Goal: Find specific page/section: Find specific page/section

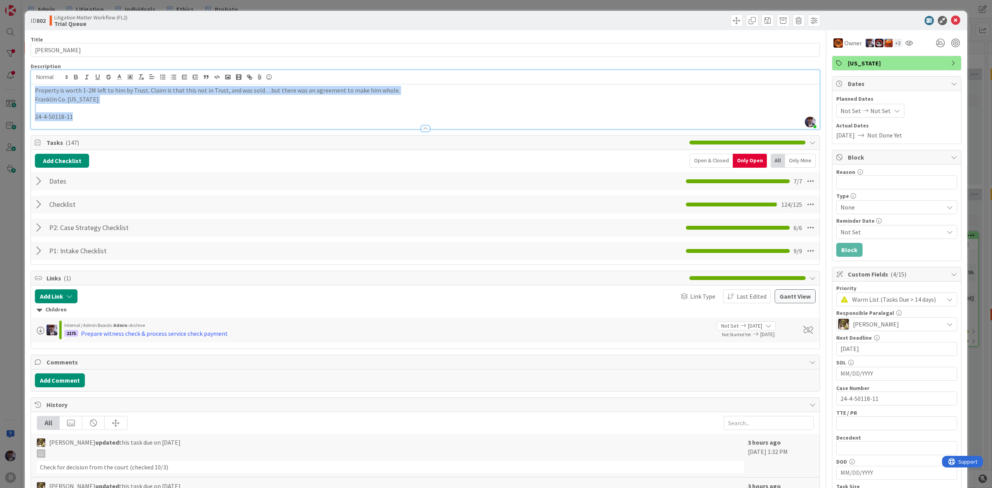
scroll to position [0, 326]
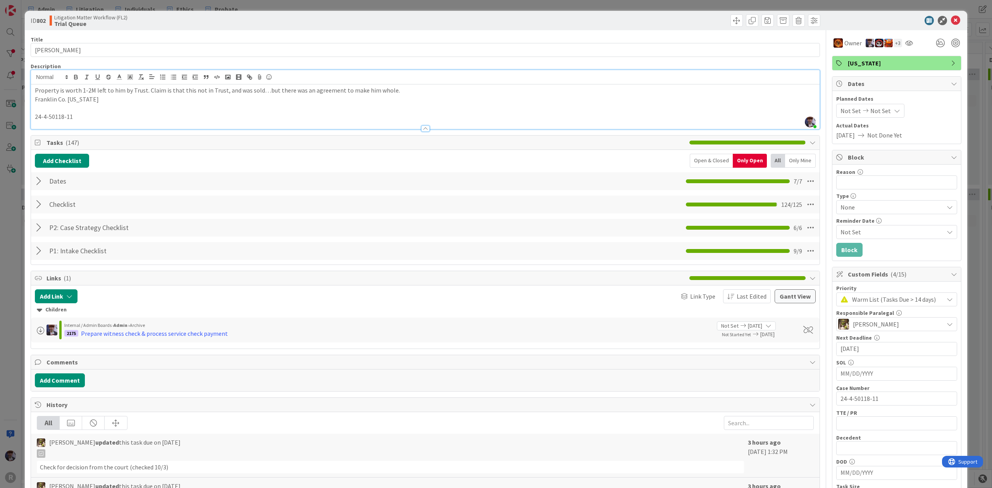
click at [6, 236] on div "ID 802 Litigation Matter Workflow (FL2) Trial Queue Title 13 / 128 HUGHES, Edwi…" at bounding box center [496, 244] width 992 height 488
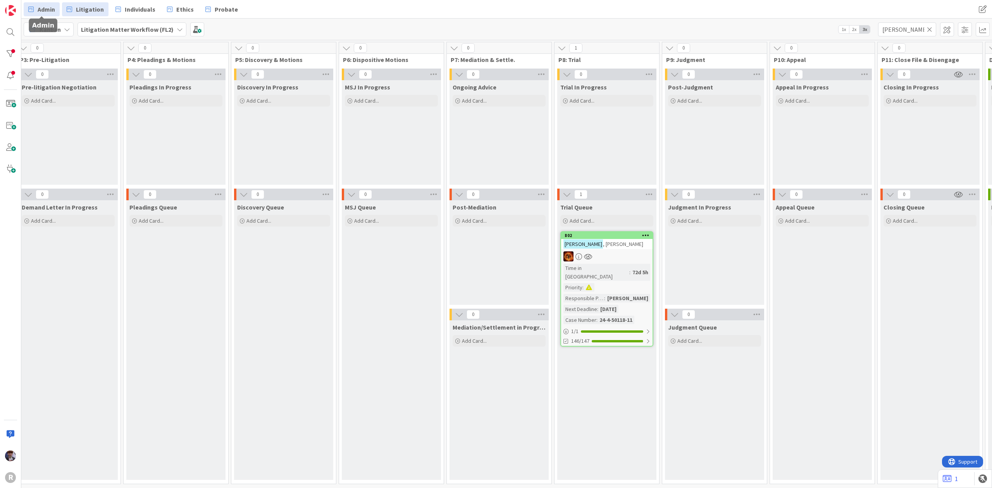
click at [44, 12] on span "Admin" at bounding box center [46, 9] width 17 height 9
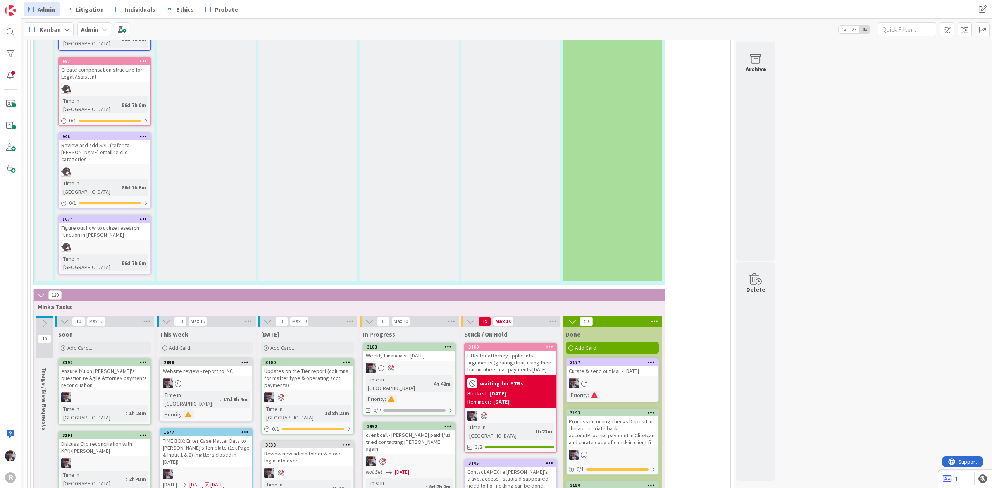
scroll to position [1653, 0]
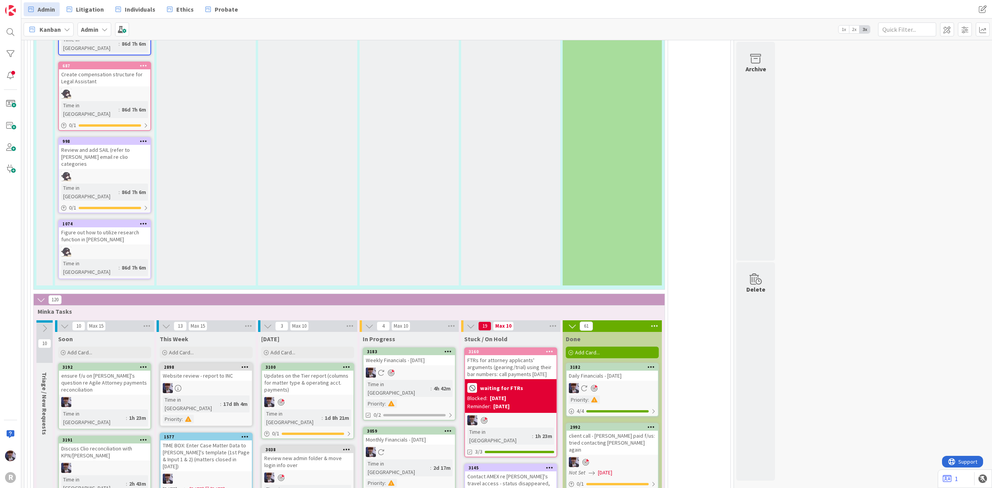
click at [408, 435] on div "Monthly Financials - [DATE]" at bounding box center [409, 440] width 91 height 10
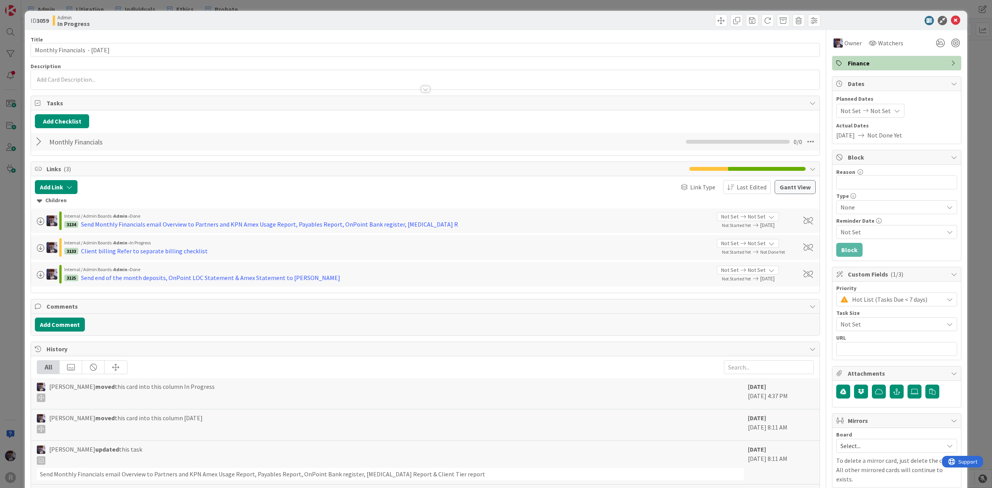
click at [21, 267] on div "ID 3059 Admin In Progress Title 32 / 128 Monthly Financials - 09/27/2025 Descri…" at bounding box center [496, 244] width 992 height 488
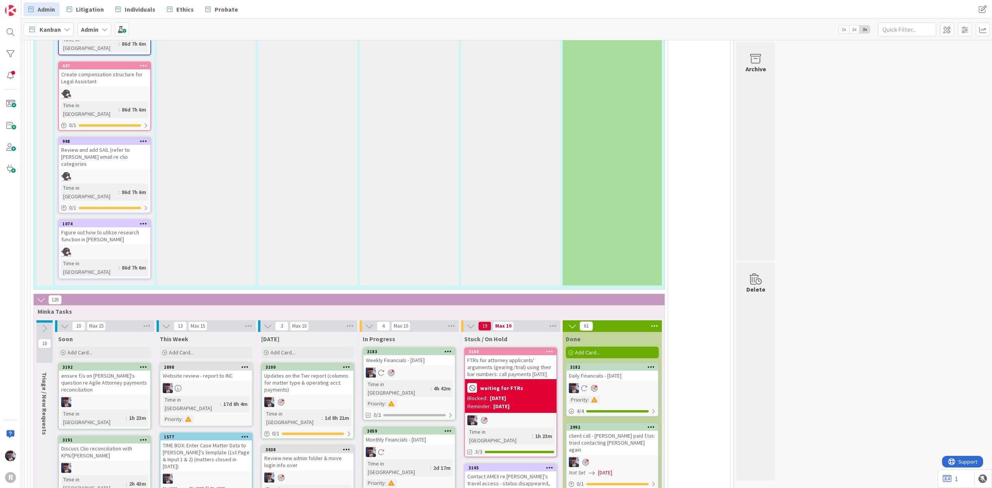
click at [430, 368] on div at bounding box center [409, 373] width 91 height 10
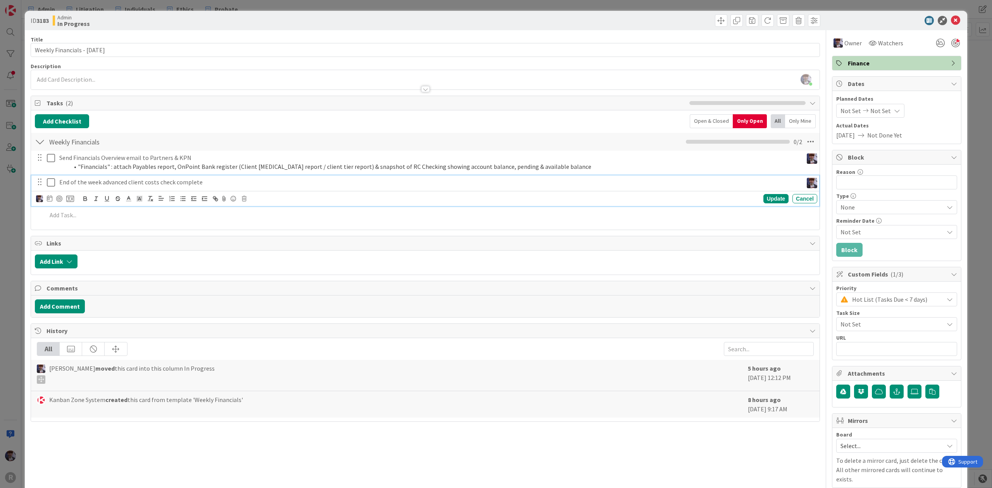
click at [105, 186] on p "End of the week advanced client costs check complete" at bounding box center [429, 182] width 741 height 9
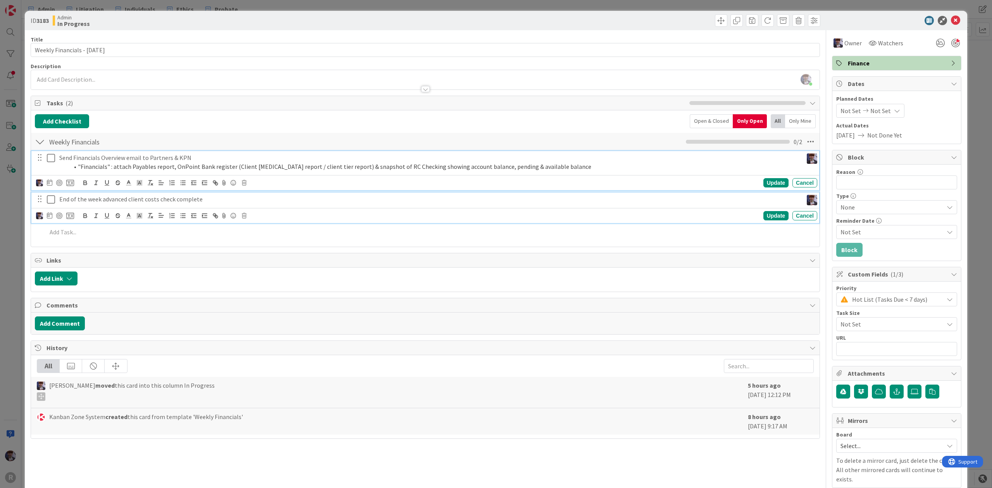
click at [102, 160] on p "Send Financials Overview email to Partners & KPN" at bounding box center [429, 157] width 741 height 9
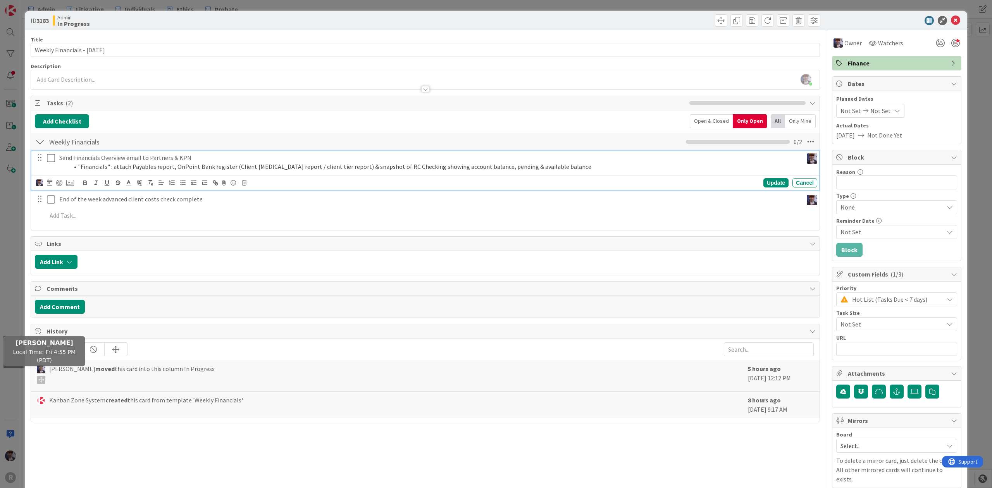
click at [17, 364] on div "ID 3183 Admin In Progress Title 30 / 128 Weekly Financials - 10/03/2025 Descrip…" at bounding box center [496, 244] width 992 height 488
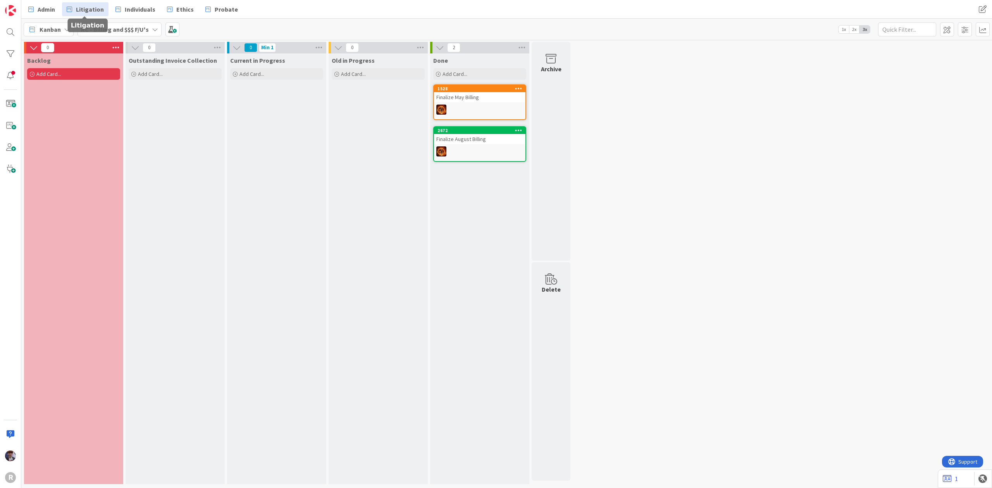
click at [91, 9] on span "Litigation" at bounding box center [90, 9] width 28 height 9
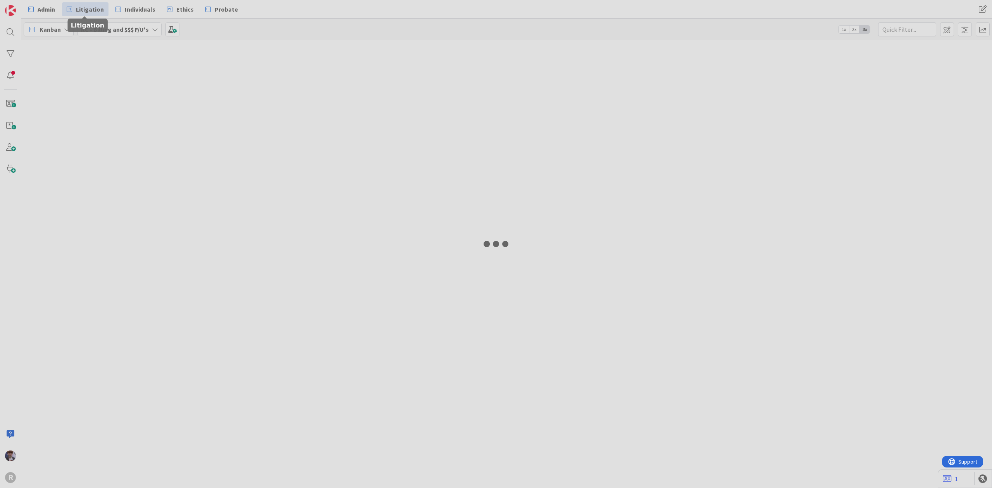
type input "[PERSON_NAME]"
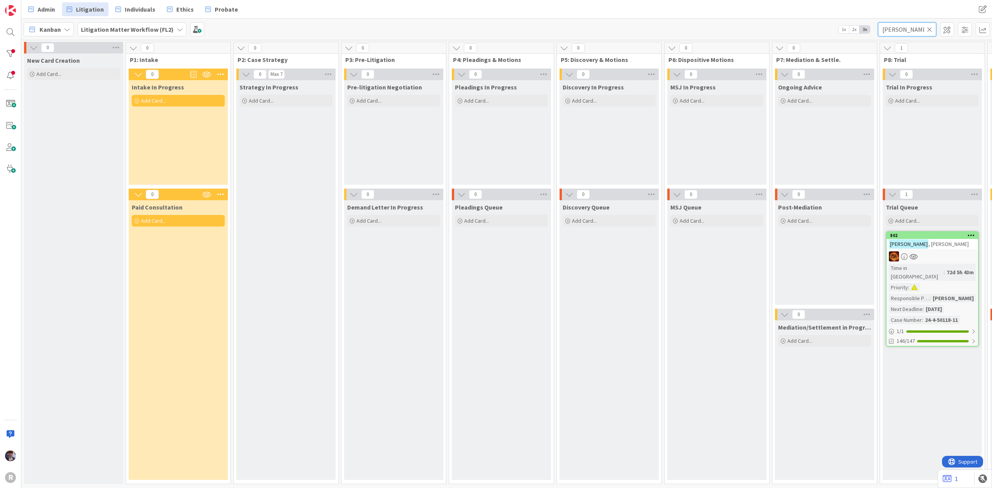
drag, startPoint x: 925, startPoint y: 26, endPoint x: 765, endPoint y: 25, distance: 160.8
click at [766, 25] on div "Kanban Litigation Matter Workflow (FL2) 1x 2x 3x [PERSON_NAME]" at bounding box center [506, 29] width 971 height 21
click at [431, 22] on div "Kanban Litigation Matter Workflow (FL2) 1x 2x 3x" at bounding box center [506, 29] width 971 height 21
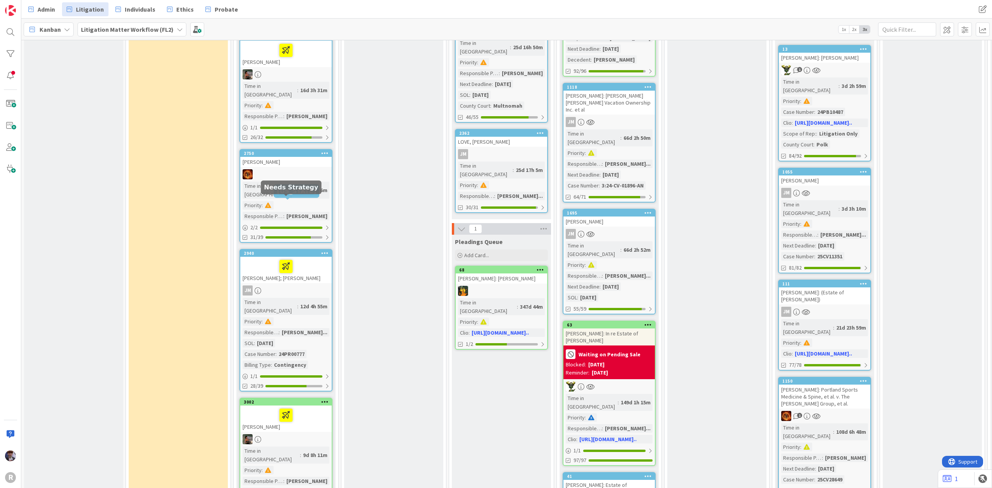
scroll to position [930, 0]
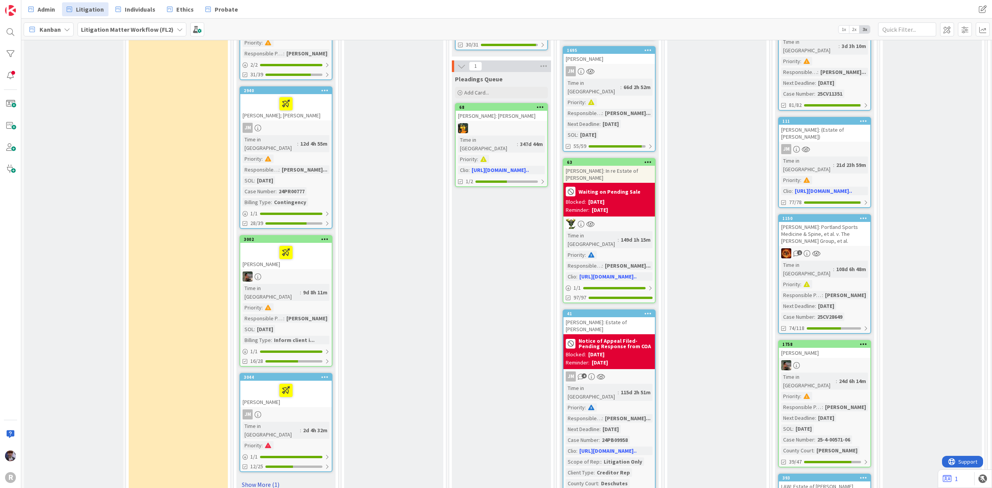
click at [265, 470] on link "Show More (1)" at bounding box center [286, 485] width 93 height 12
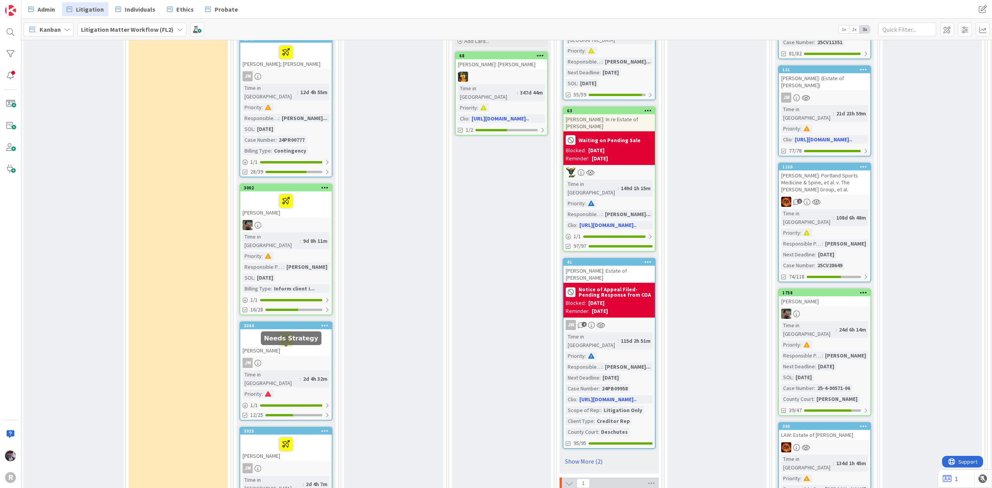
click at [265, 436] on div at bounding box center [286, 444] width 87 height 16
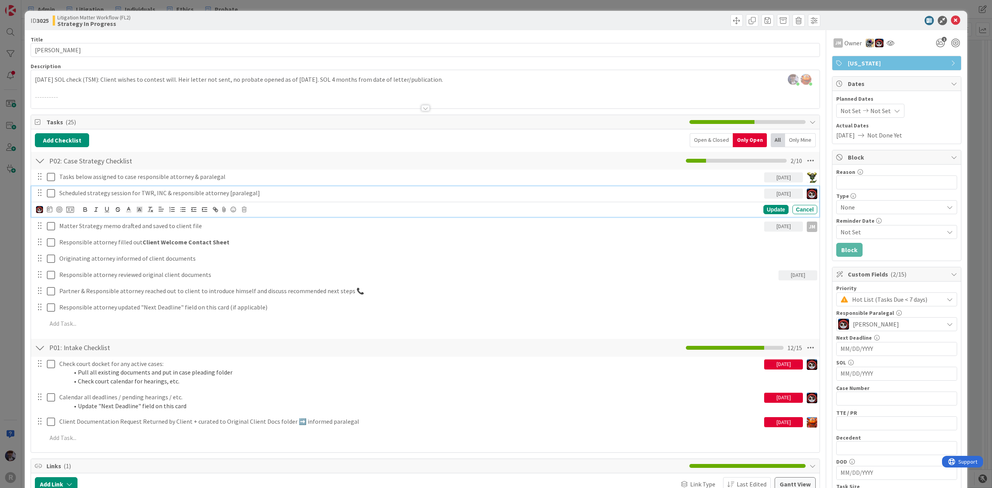
click at [219, 194] on p "Scheduled strategy session for TWR, INC & responsible attorney [paralegal]" at bounding box center [410, 193] width 702 height 9
click at [191, 196] on p "Scheduled strategy session for TWR, INC & responsible attorney [paralegal]" at bounding box center [410, 193] width 702 height 9
click at [60, 196] on p "Scheduled strategy session for TWR, INC & responsible attorney [paralegal]" at bounding box center [410, 193] width 702 height 9
drag, startPoint x: 60, startPoint y: 195, endPoint x: 233, endPoint y: 215, distance: 173.9
click at [233, 215] on div "Scheduled strategy session for TWR, INC & responsible attorney [paralegal] [DAT…" at bounding box center [425, 201] width 788 height 31
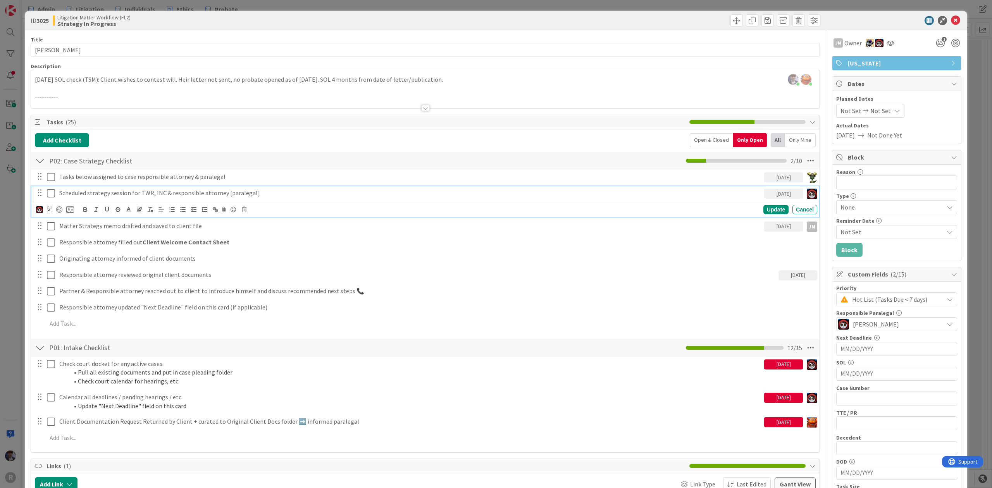
click at [261, 198] on p "Scheduled strategy session for TWR, INC & responsible attorney [paralegal]" at bounding box center [410, 193] width 702 height 9
drag, startPoint x: 257, startPoint y: 195, endPoint x: 53, endPoint y: 197, distance: 203.9
click at [53, 197] on div "Scheduled strategy session for TWR, INC & responsible attorney [paralegal] [DAT…" at bounding box center [425, 193] width 783 height 14
click at [70, 196] on p "Scheduled strategy session for TWR, INC & responsible attorney [paralegal]" at bounding box center [410, 193] width 702 height 9
click at [713, 139] on div "Open & Closed" at bounding box center [711, 140] width 43 height 14
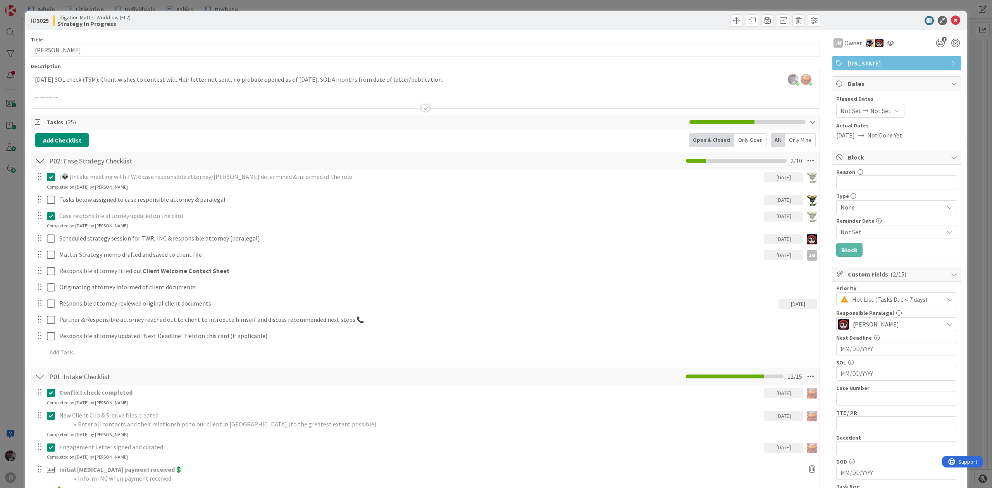
click at [265, 248] on div "[👽]Intake meeting with TWR: case responsible attorney/paralegal determined & in…" at bounding box center [425, 266] width 781 height 193
click at [7, 242] on div "ID 3025 Litigation Matter Workflow (FL2) Strategy In Progress Title 14 / 128 [P…" at bounding box center [496, 244] width 992 height 488
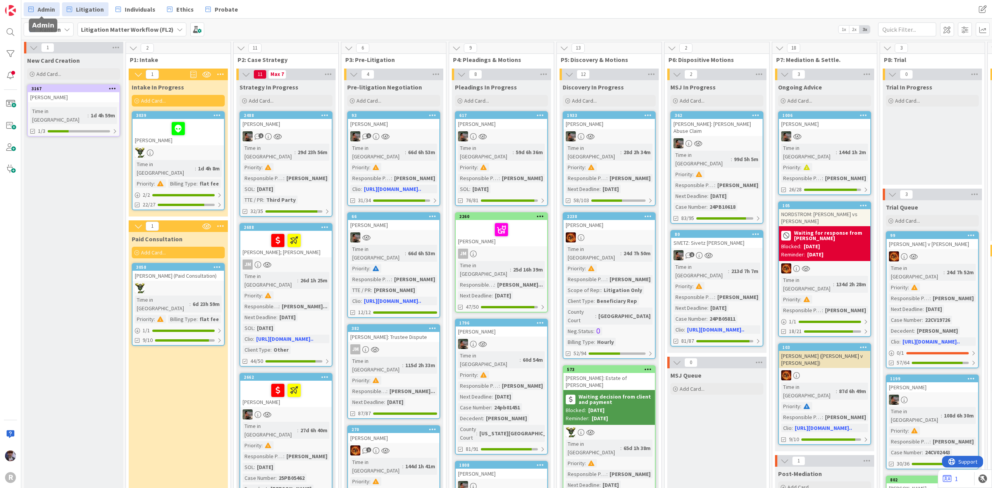
click at [43, 9] on span "Admin" at bounding box center [46, 9] width 17 height 9
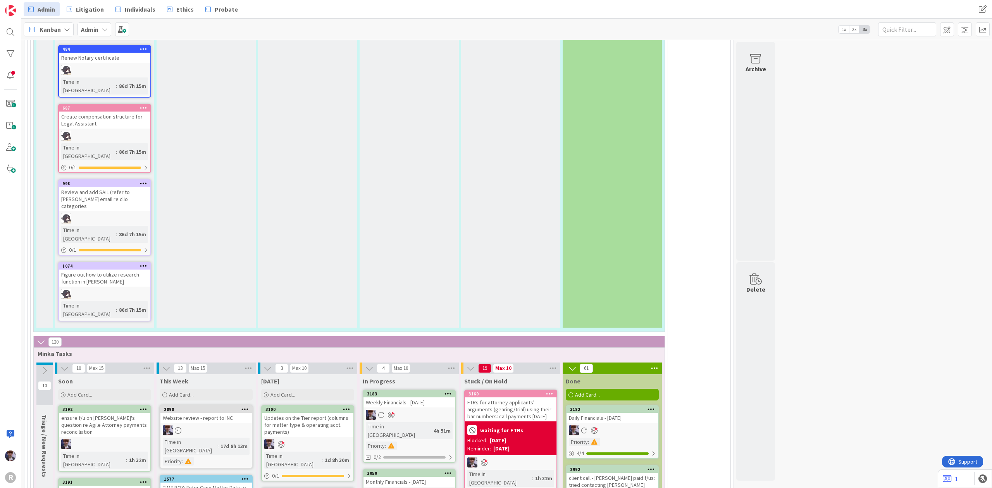
scroll to position [1602, 0]
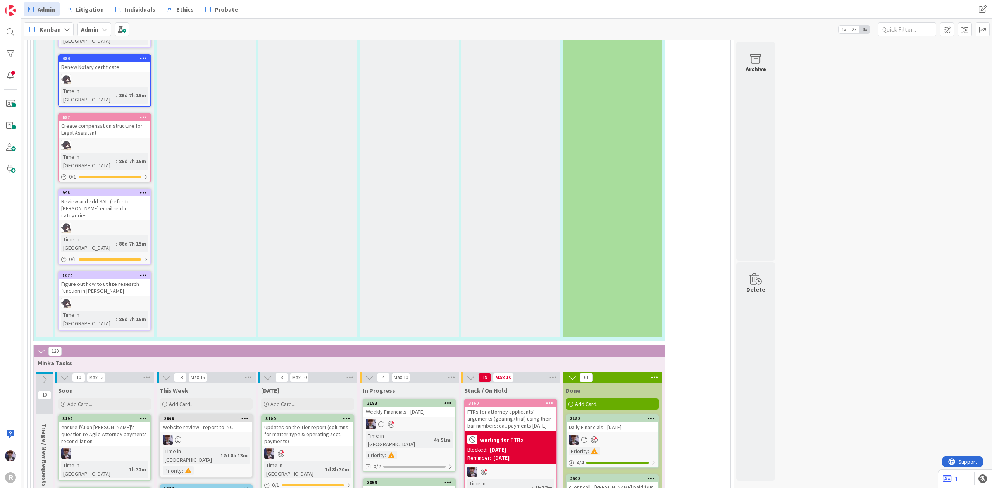
click at [415, 407] on div "Weekly Financials - [DATE]" at bounding box center [409, 412] width 91 height 10
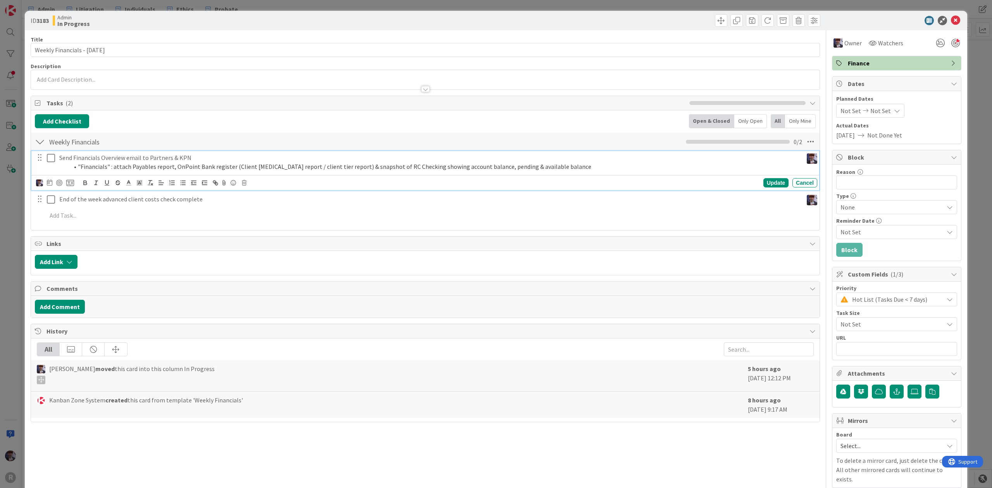
click at [48, 160] on icon at bounding box center [51, 157] width 8 height 9
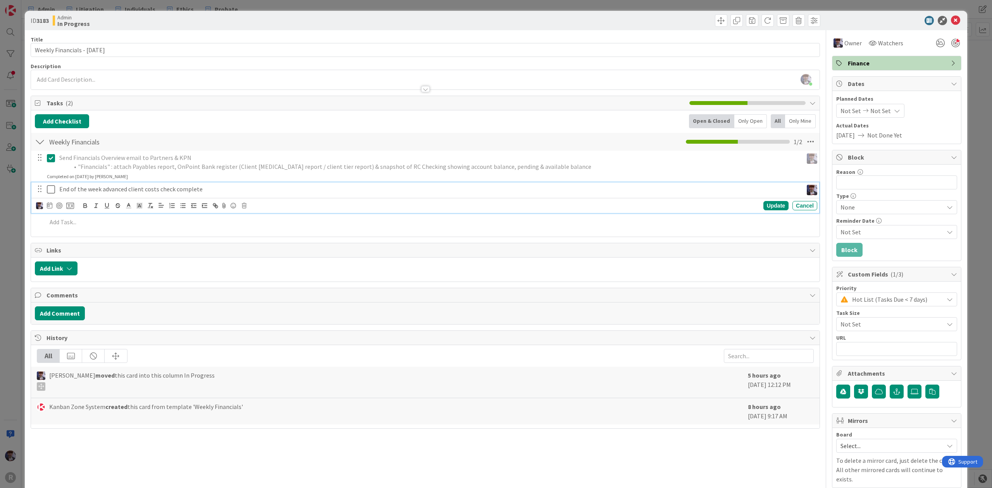
click at [50, 191] on icon at bounding box center [51, 189] width 8 height 9
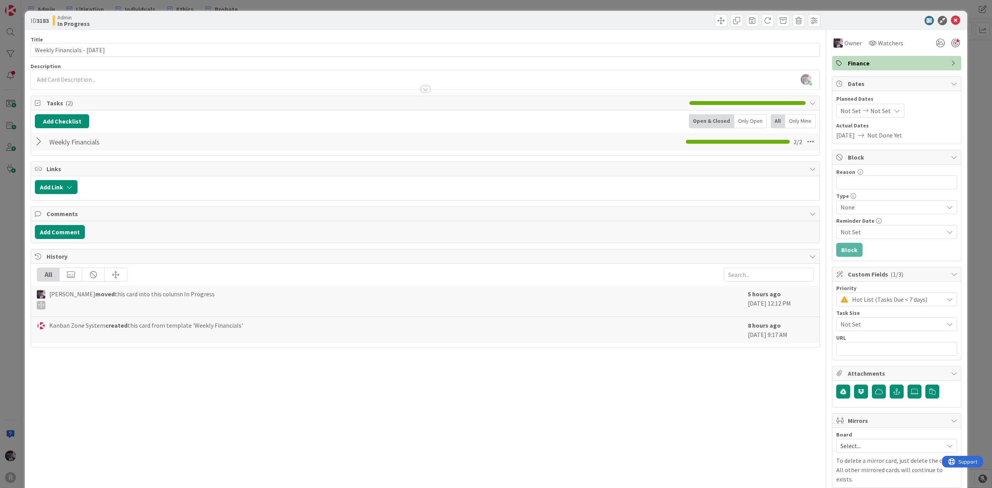
click at [12, 228] on div "ID 3183 Admin In Progress Title 30 / 128 Weekly Financials - [DATE] Description…" at bounding box center [496, 244] width 992 height 488
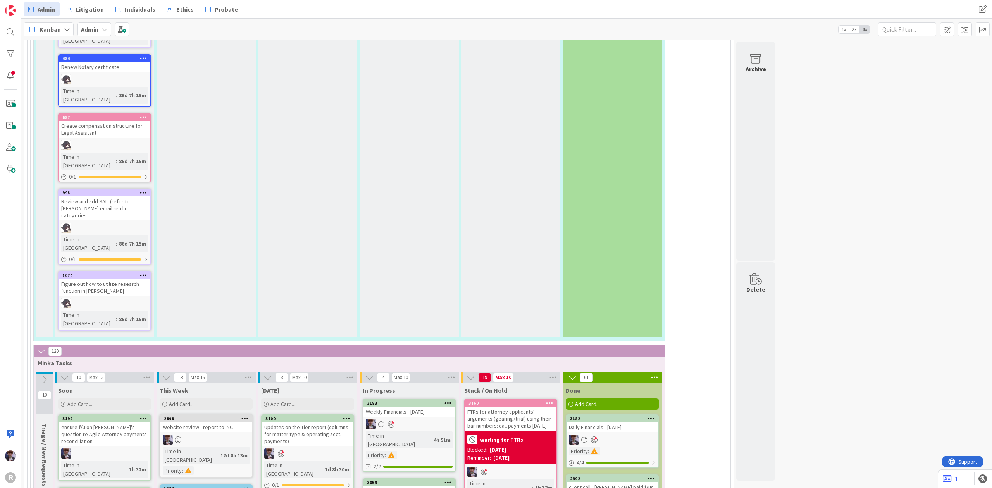
click at [407, 407] on div "Weekly Financials - [DATE]" at bounding box center [409, 412] width 91 height 10
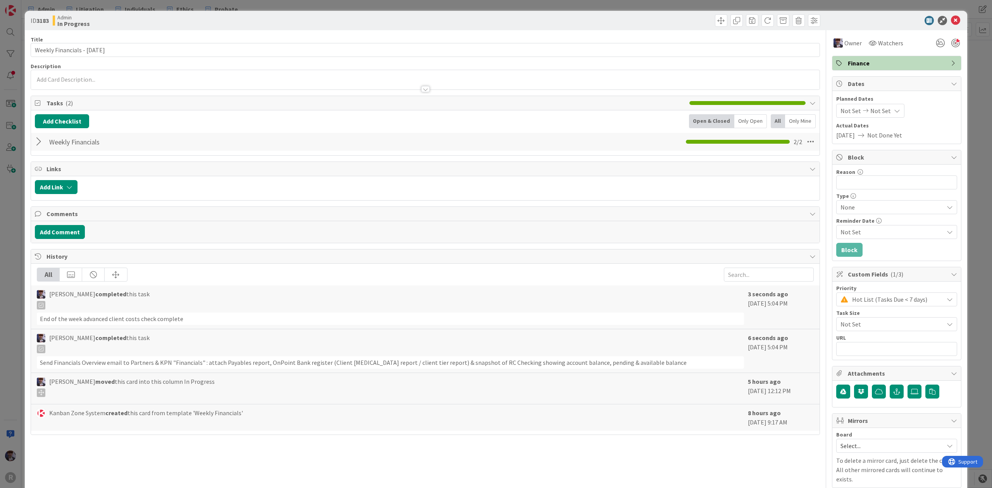
click at [43, 145] on div at bounding box center [40, 142] width 10 height 14
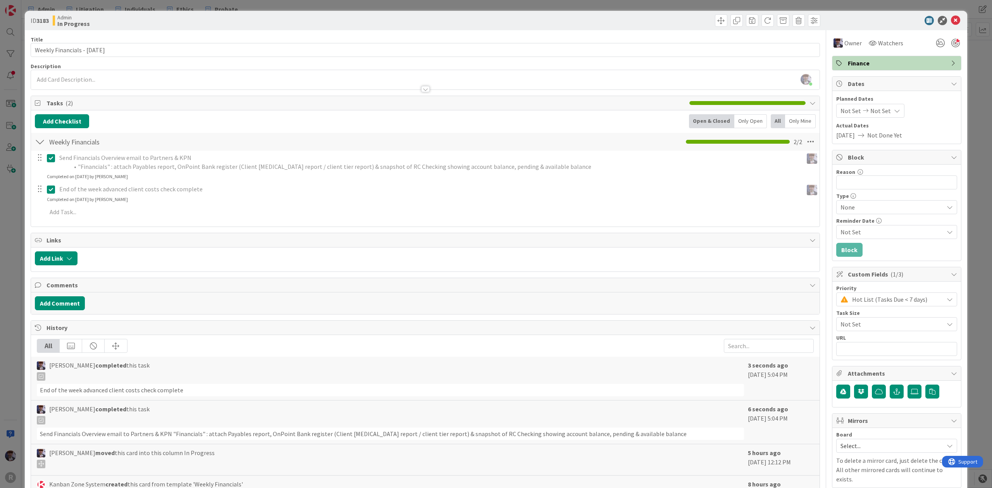
click at [50, 194] on icon at bounding box center [51, 189] width 8 height 9
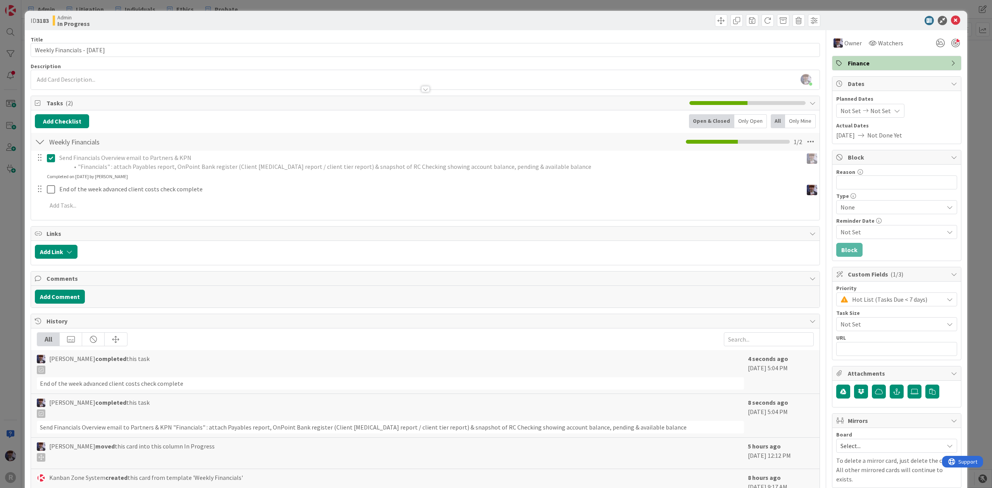
click at [17, 232] on div "ID 3183 Admin In Progress Title 30 / 128 Weekly Financials - [DATE] Description…" at bounding box center [496, 244] width 992 height 488
